Goal: Navigation & Orientation: Find specific page/section

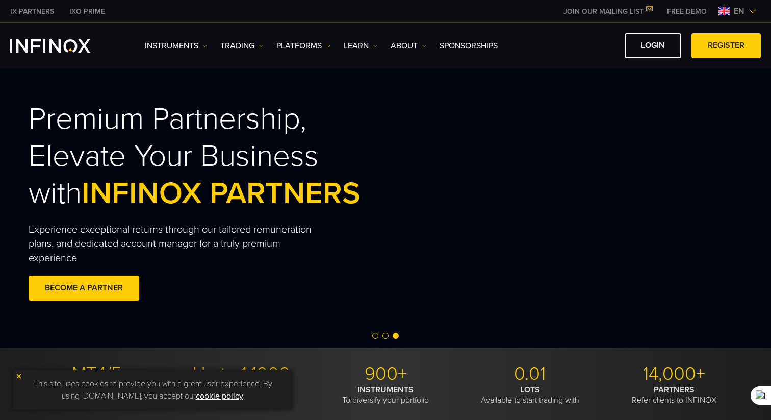
click at [396, 333] on span "Go to slide 3" at bounding box center [396, 335] width 6 height 6
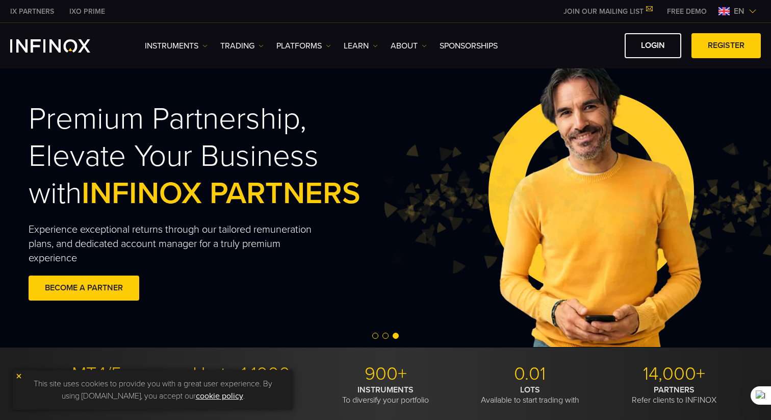
click at [375, 335] on span "Go to slide 1" at bounding box center [375, 335] width 6 height 6
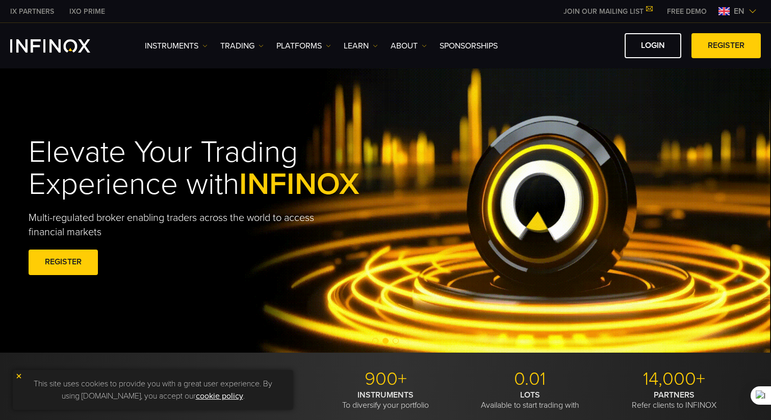
click at [374, 341] on span "Go to slide 1" at bounding box center [375, 341] width 6 height 6
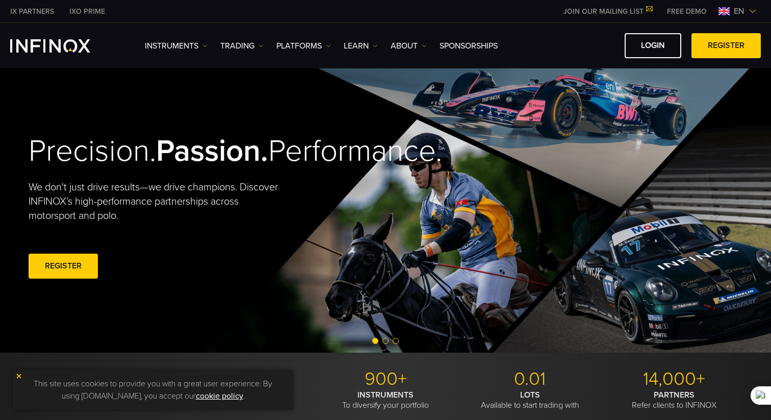
click at [374, 341] on span "Go to slide 1" at bounding box center [375, 341] width 6 height 6
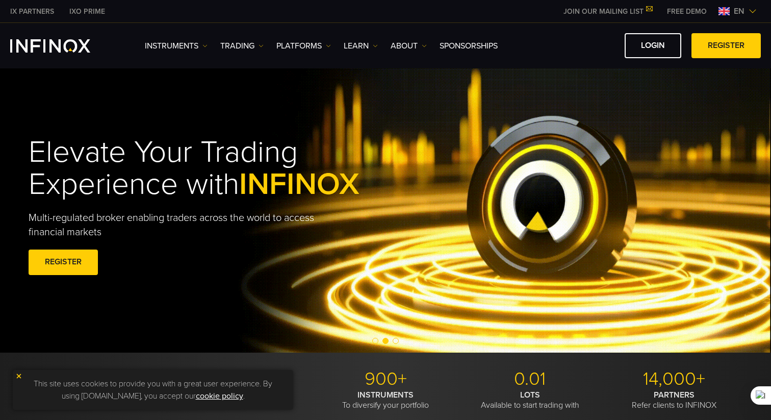
click at [374, 341] on span "Go to slide 1" at bounding box center [375, 341] width 6 height 6
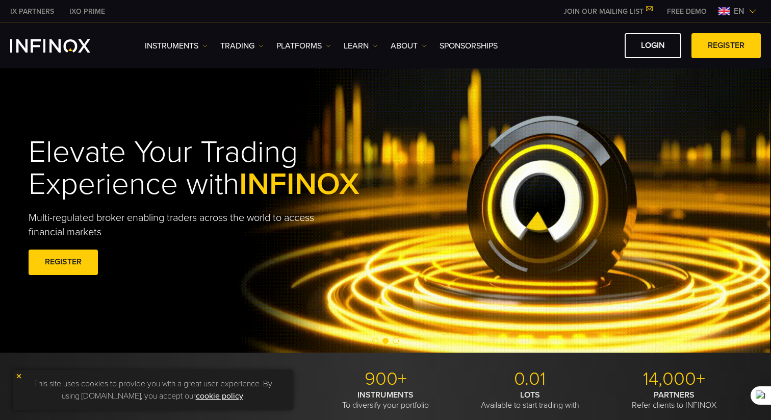
click at [374, 341] on span "Go to slide 1" at bounding box center [375, 341] width 6 height 6
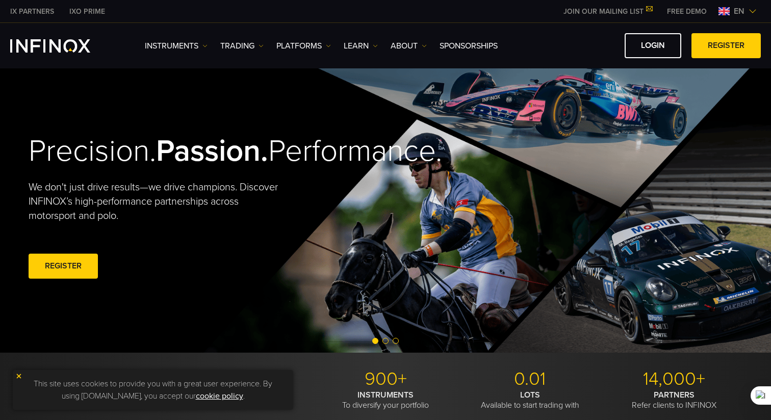
click at [374, 341] on span "Go to slide 1" at bounding box center [375, 341] width 6 height 6
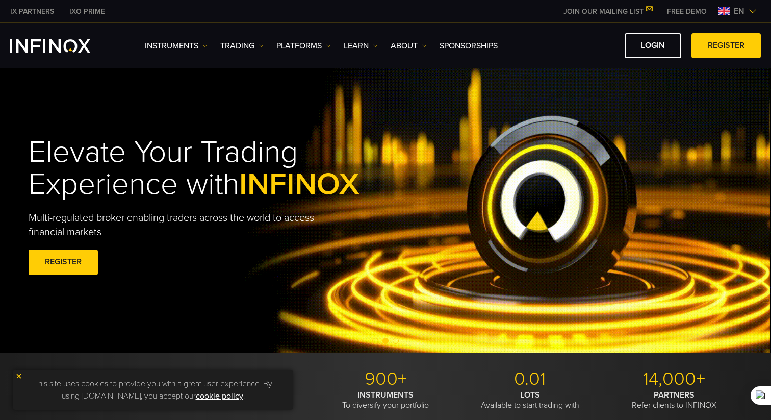
click at [374, 341] on span "Go to slide 1" at bounding box center [375, 341] width 6 height 6
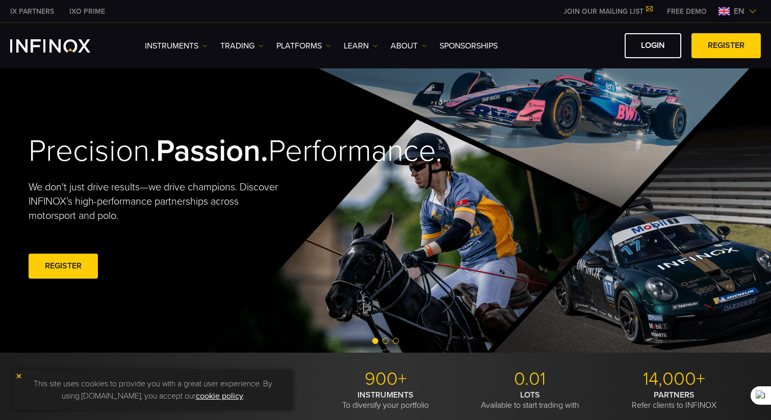
click at [374, 341] on span "Go to slide 1" at bounding box center [375, 341] width 6 height 6
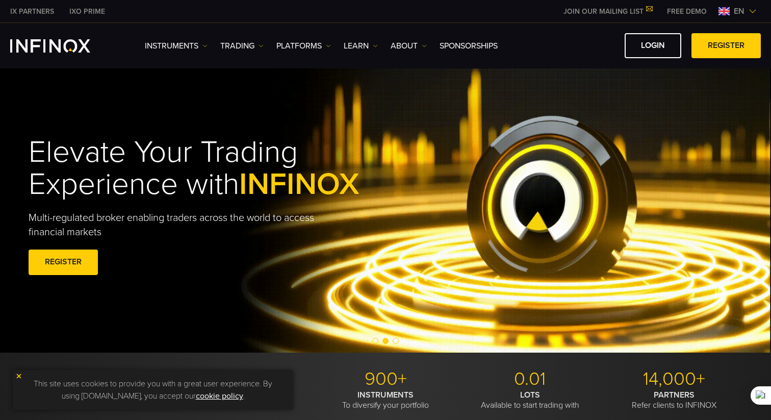
click at [374, 341] on span "Go to slide 1" at bounding box center [375, 341] width 6 height 6
